Goal: Task Accomplishment & Management: Manage account settings

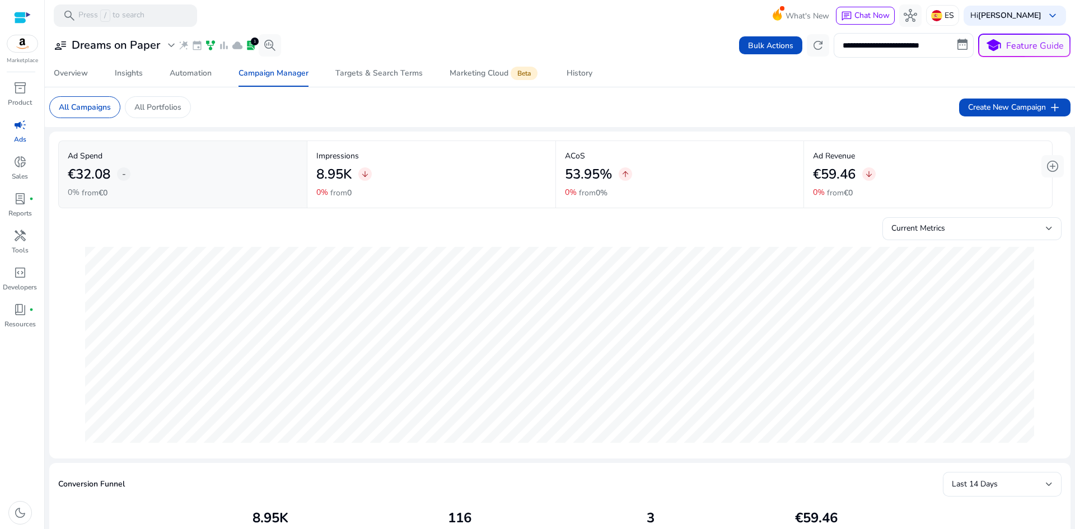
scroll to position [0, 446]
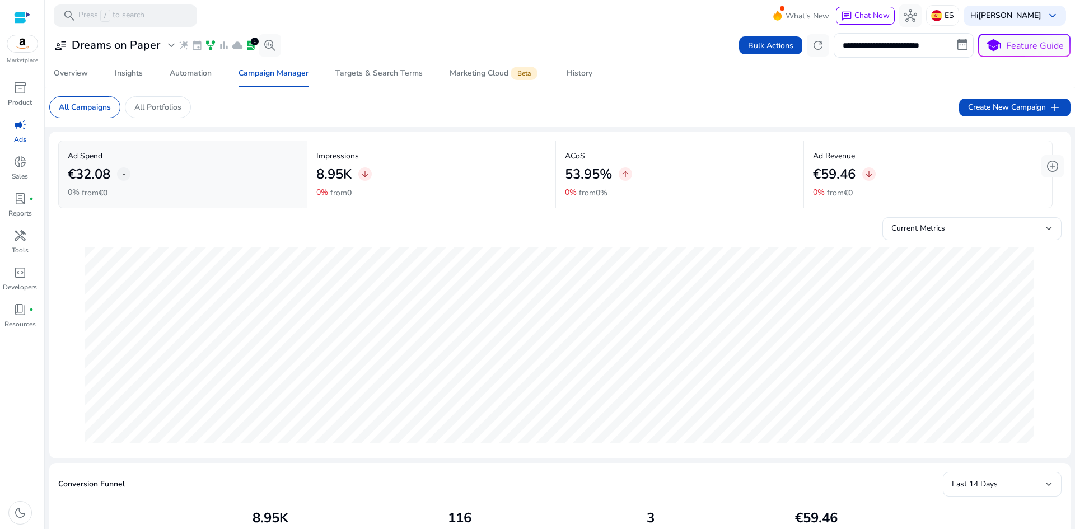
scroll to position [0, 446]
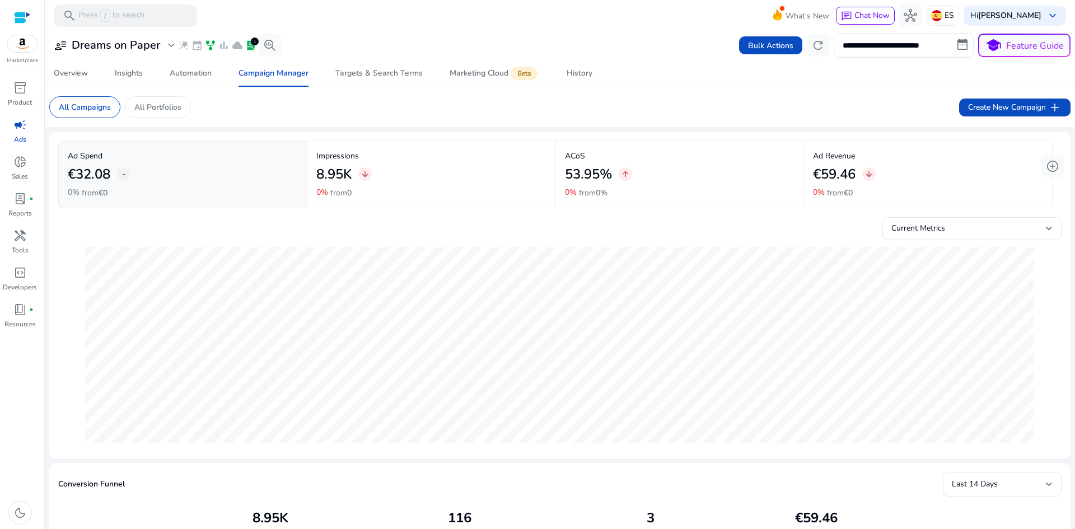
scroll to position [0, 446]
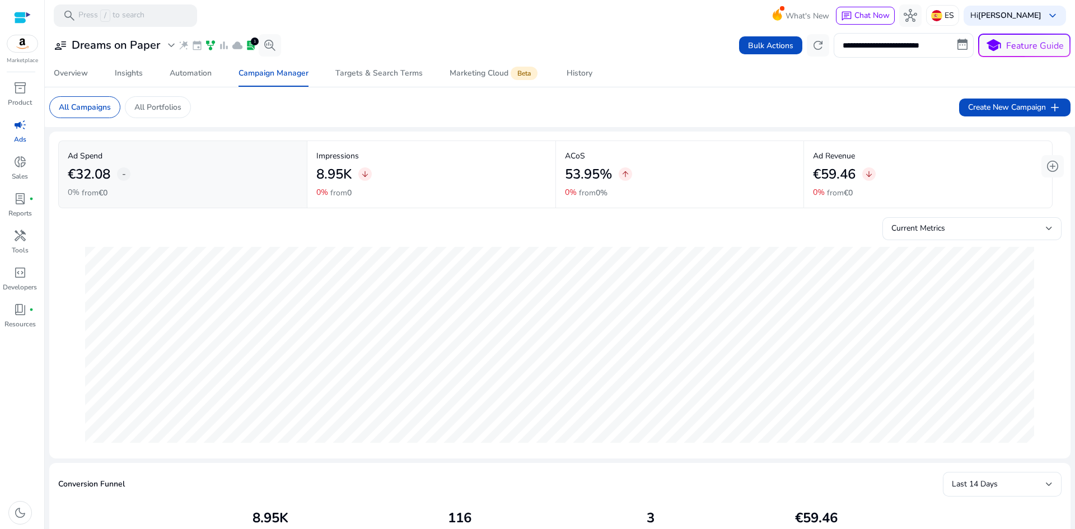
scroll to position [0, 446]
